Goal: Information Seeking & Learning: Learn about a topic

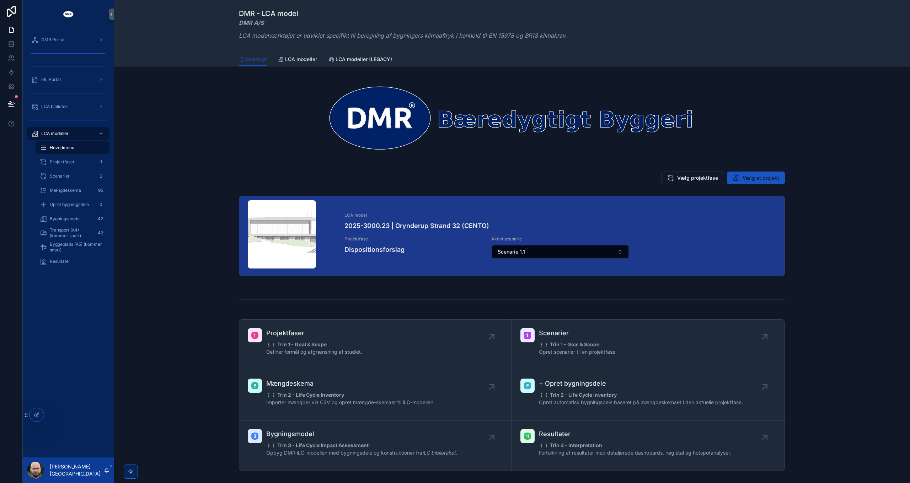
click at [181, 249] on div "LCA model 2025-3000.23 | Grynderup Strand 32 (CENTO) Projektfase Dispositionsfo…" at bounding box center [511, 237] width 785 height 89
click at [61, 257] on div "Resultater" at bounding box center [72, 261] width 65 height 11
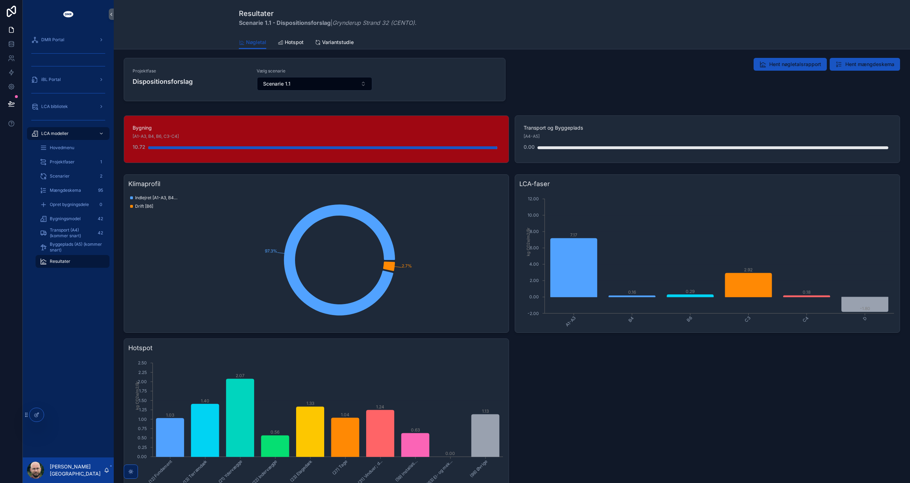
click at [627, 375] on div "Klimaprofil 97.3% 2.7% Indlejret [A1-A3, B4, C3-C4] Drift [B6] LCA-faser A1-A3 …" at bounding box center [512, 336] width 776 height 323
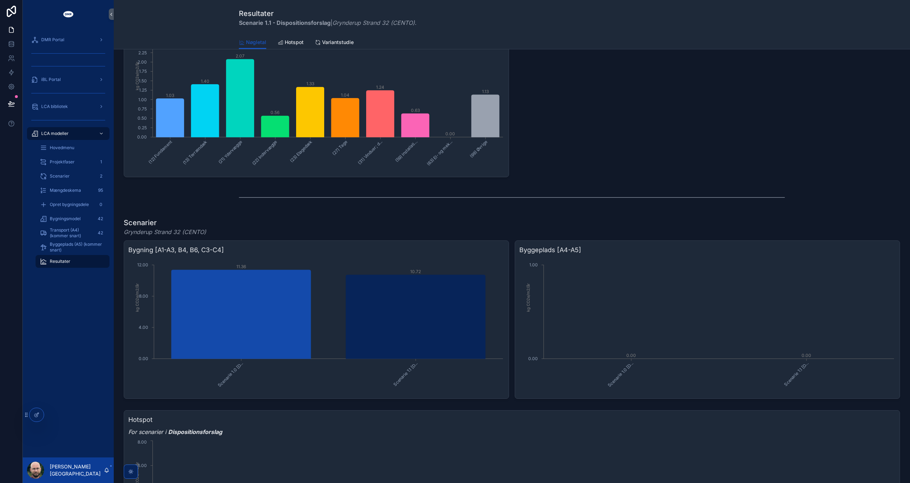
scroll to position [107, 0]
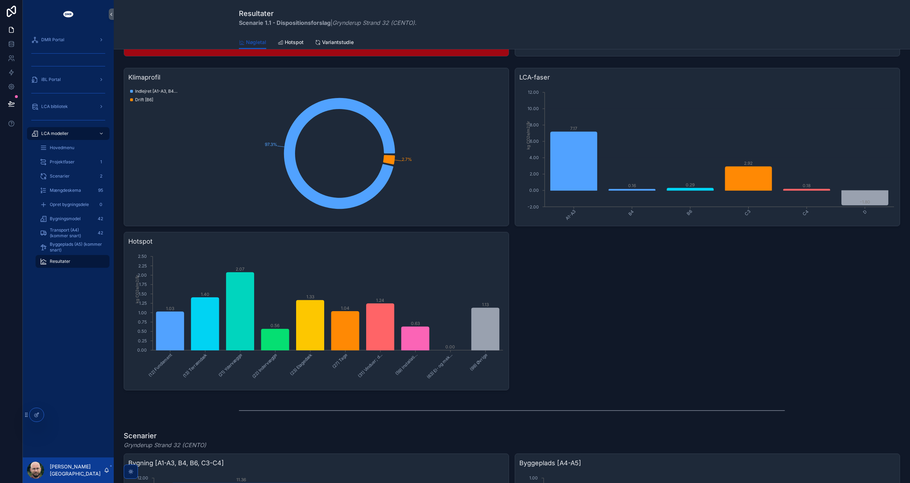
click at [636, 286] on div "Klimaprofil 97.3% 2.7% Indlejret [A1-A3, B4, C3-C4] Drift [B6] LCA-faser A1-A3 …" at bounding box center [512, 229] width 776 height 323
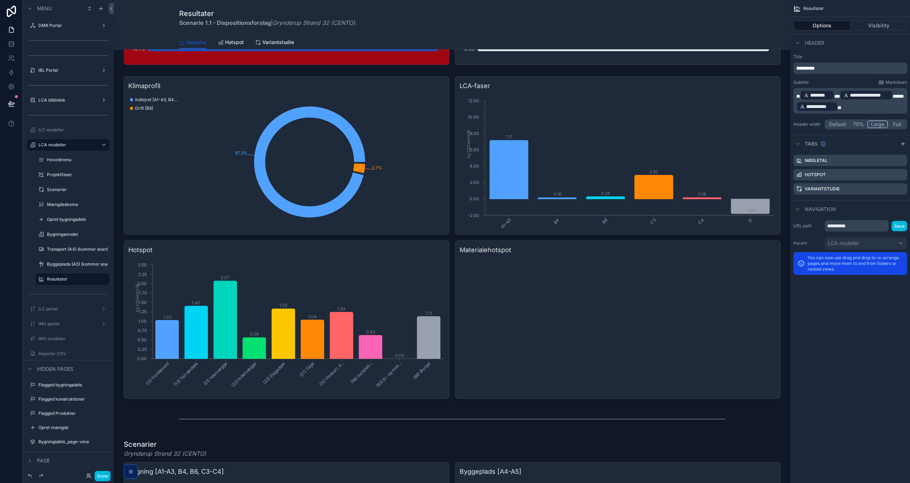
click at [625, 285] on div "scrollable content" at bounding box center [451, 238] width 665 height 328
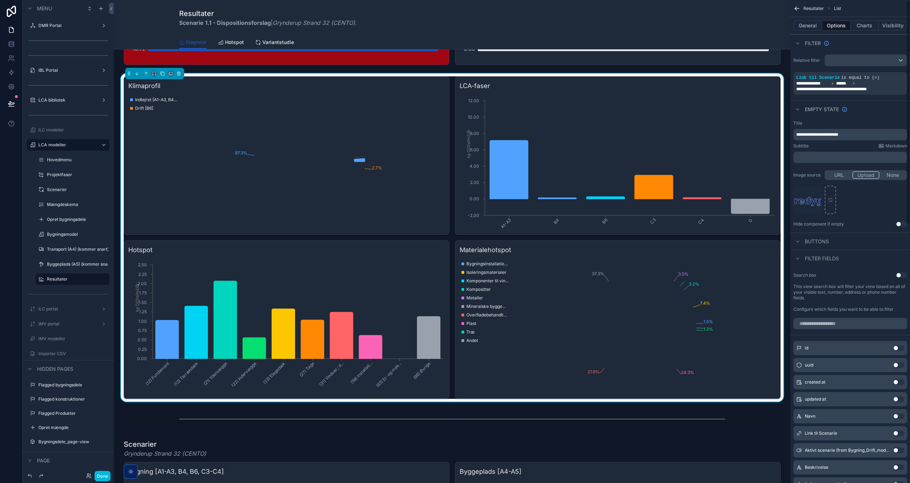
click at [865, 25] on button "Charts" at bounding box center [865, 26] width 28 height 10
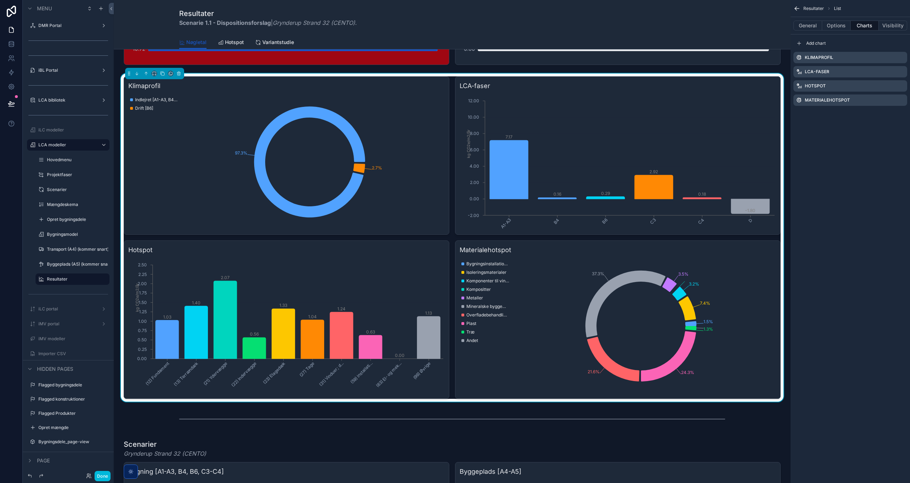
click at [0, 0] on icon "scrollable content" at bounding box center [0, 0] width 0 height 0
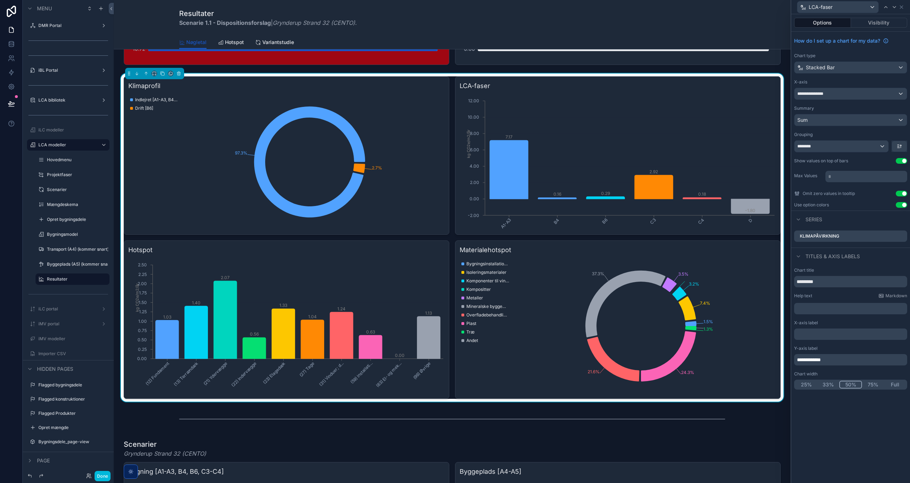
click at [0, 0] on icon at bounding box center [0, 0] width 0 height 0
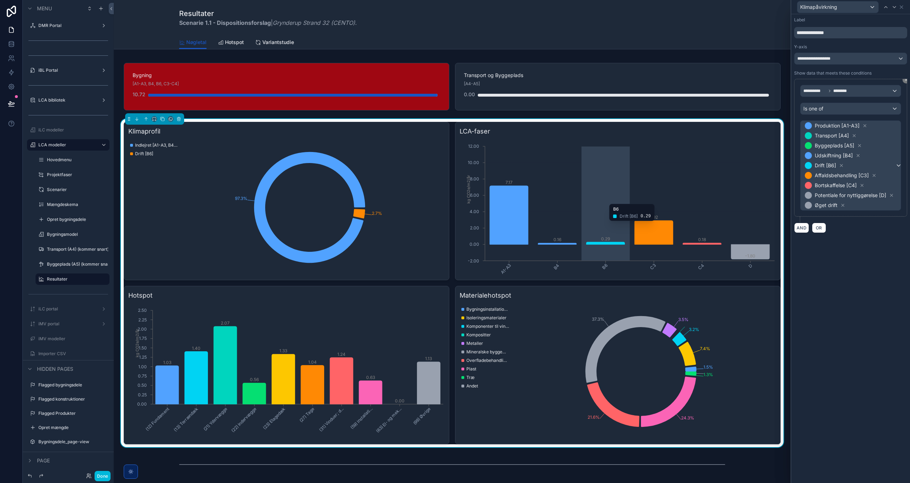
scroll to position [0, 0]
